Goal: Navigation & Orientation: Understand site structure

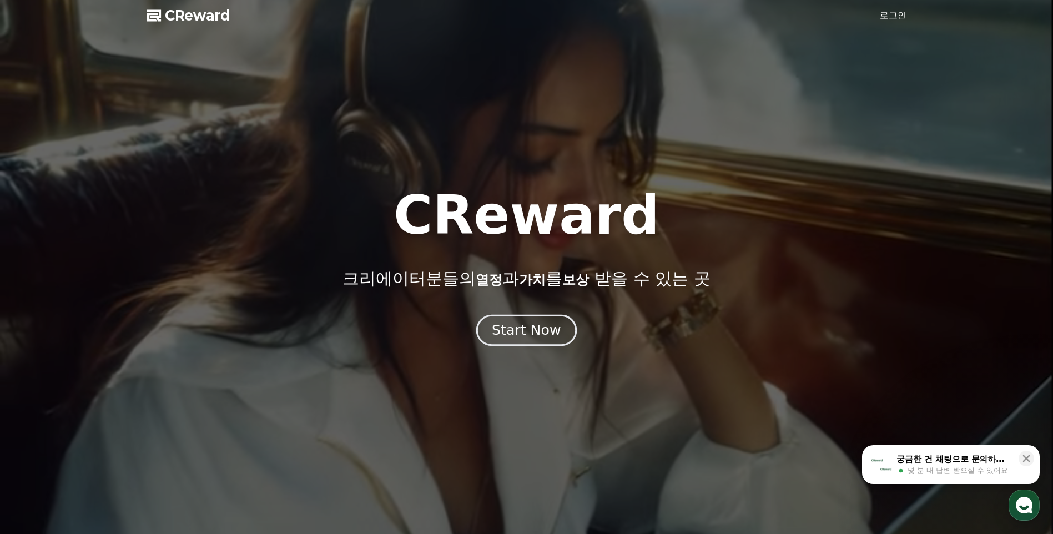
click at [554, 328] on div "Start Now" at bounding box center [526, 330] width 69 height 19
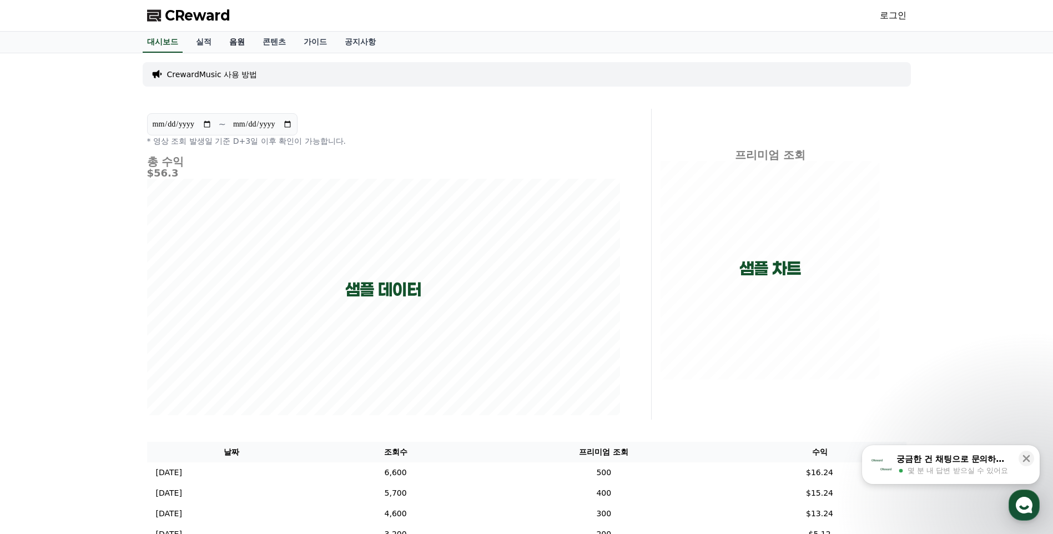
click at [237, 44] on link "음원" at bounding box center [236, 42] width 33 height 21
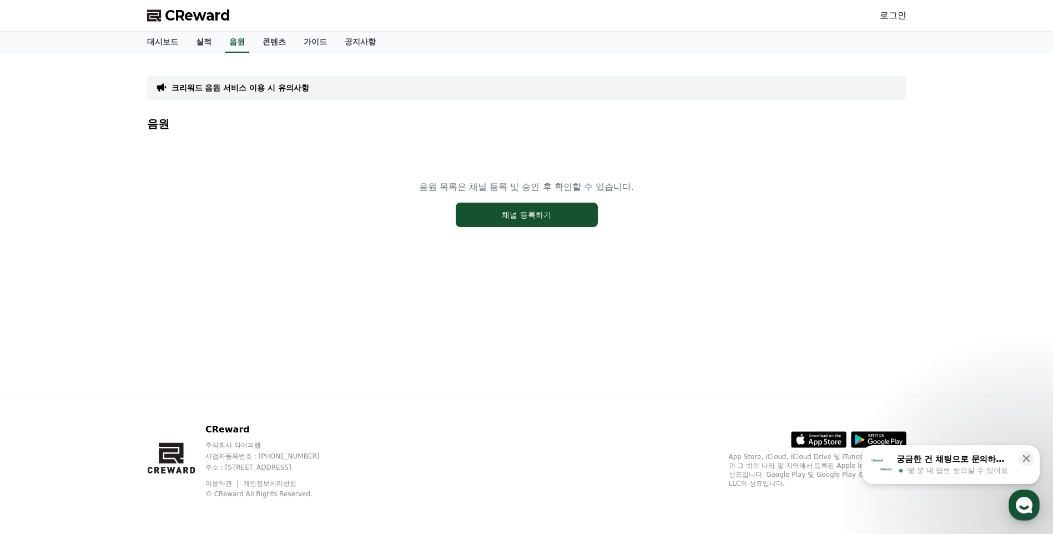
click at [201, 40] on link "실적" at bounding box center [203, 42] width 33 height 21
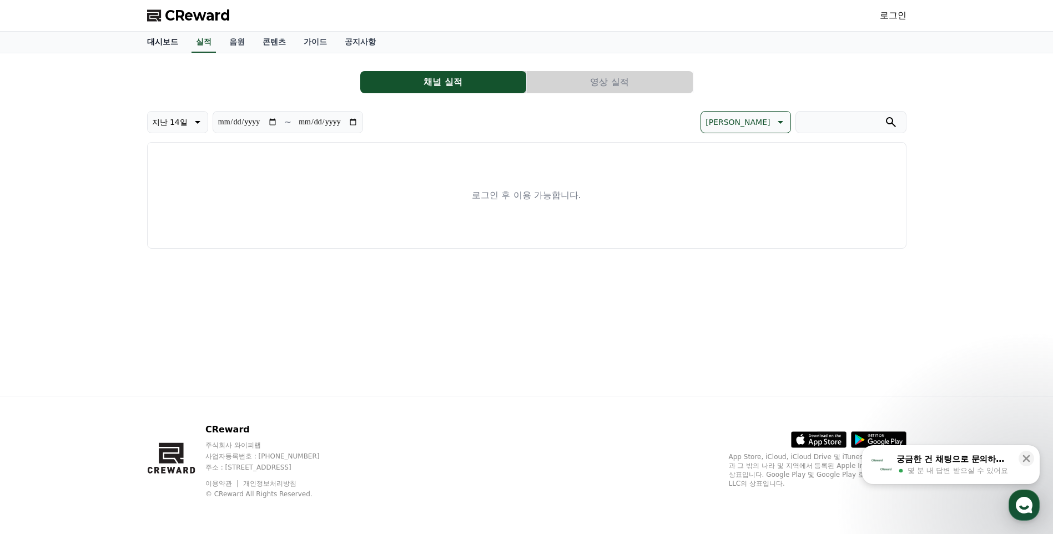
click at [153, 43] on link "대시보드" at bounding box center [162, 42] width 49 height 21
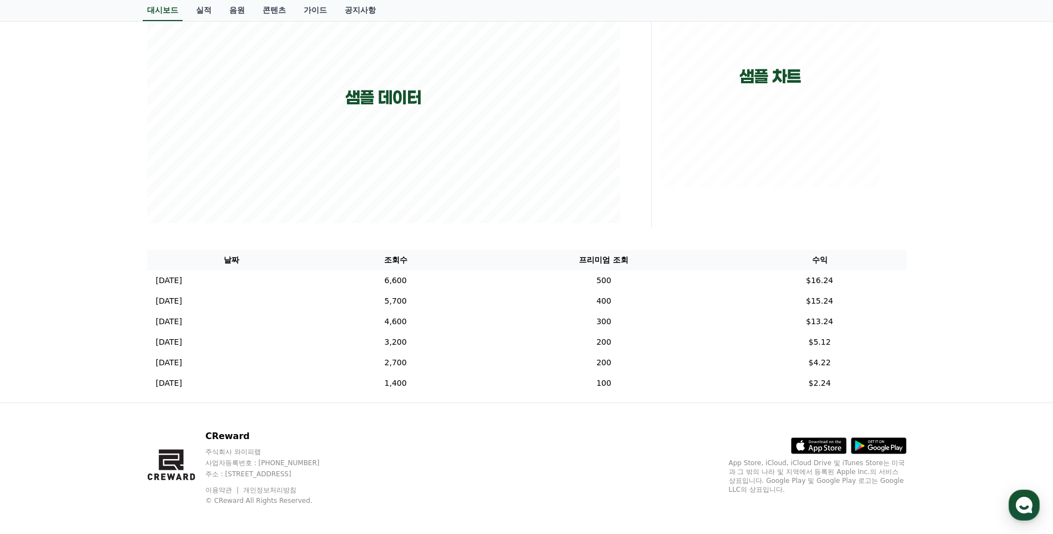
scroll to position [199, 0]
